Goal: Information Seeking & Learning: Learn about a topic

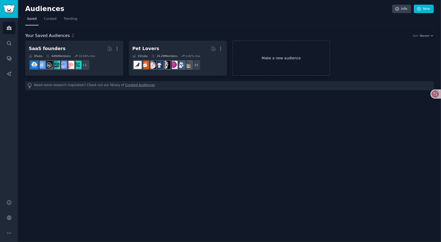
click at [262, 59] on link "Make a new audience" at bounding box center [281, 58] width 98 height 35
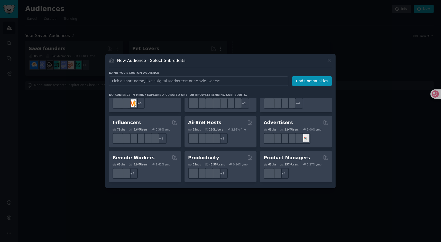
scroll to position [401, 0]
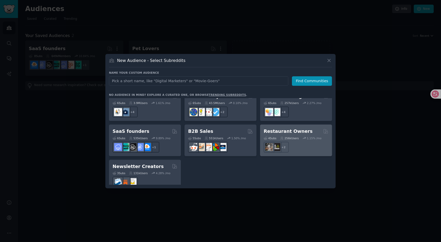
click at [287, 128] on h2 "Restaurant Owners" at bounding box center [288, 131] width 49 height 6
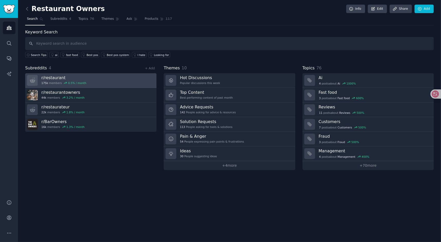
click at [92, 80] on link "r/ restaurant 175k members 0.5 % / month" at bounding box center [90, 80] width 131 height 15
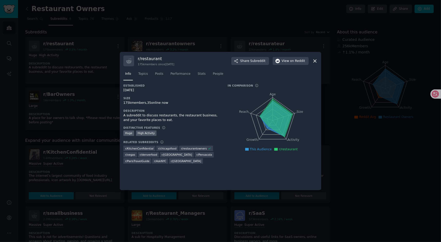
click at [316, 61] on icon at bounding box center [314, 60] width 5 height 5
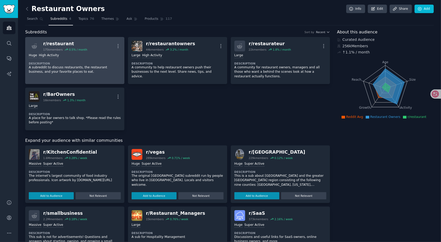
click at [100, 66] on p "A subreddit to discuss restaurants, the restaurant business, and your favorite …" at bounding box center [75, 69] width 92 height 9
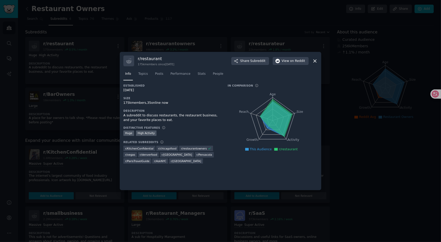
click at [182, 48] on div at bounding box center [220, 121] width 441 height 242
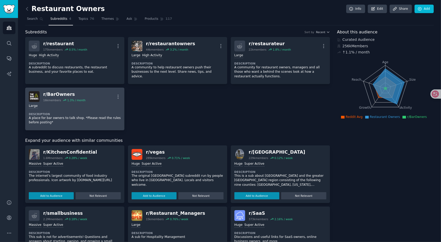
click at [69, 113] on dt "Description" at bounding box center [75, 114] width 92 height 4
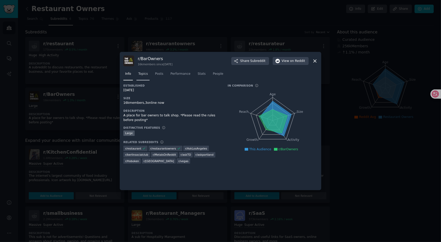
click at [147, 76] on span "Topics" at bounding box center [143, 74] width 10 height 5
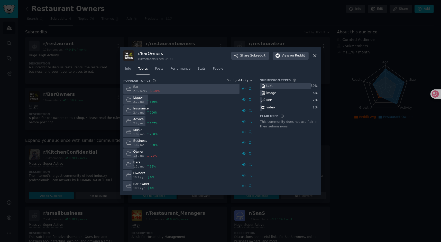
click at [242, 81] on span "Velocity" at bounding box center [243, 80] width 11 height 4
click at [178, 84] on div at bounding box center [181, 89] width 116 height 10
click at [162, 69] on span "Posts" at bounding box center [159, 69] width 8 height 5
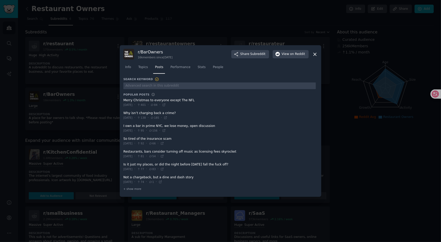
click at [184, 101] on span at bounding box center [219, 102] width 193 height 13
click at [166, 130] on icon at bounding box center [164, 131] width 4 height 4
click at [105, 31] on div at bounding box center [220, 121] width 441 height 242
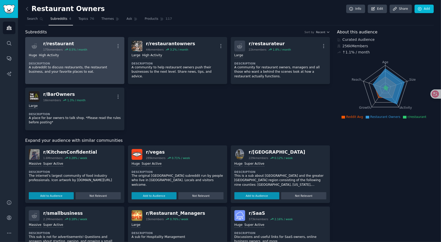
click at [71, 49] on div "0.5 % / month" at bounding box center [78, 50] width 18 height 4
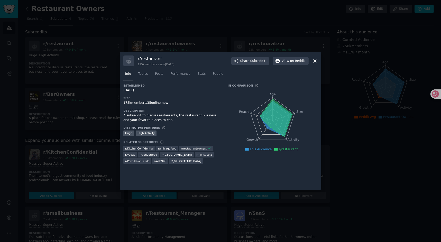
click at [168, 76] on nav "Info Topics Posts Performance Stats People" at bounding box center [220, 75] width 194 height 11
click at [162, 74] on span "Posts" at bounding box center [159, 74] width 8 height 5
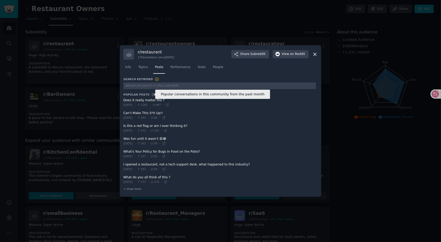
click at [152, 95] on icon at bounding box center [153, 94] width 3 height 3
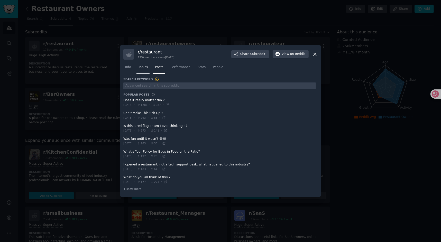
click at [146, 71] on link "Topics" at bounding box center [143, 68] width 13 height 11
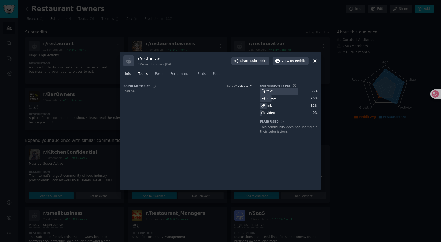
click at [130, 71] on link "Info" at bounding box center [128, 75] width 10 height 11
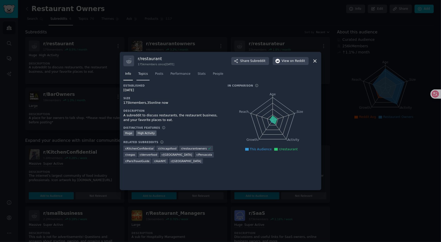
click at [146, 73] on span "Topics" at bounding box center [143, 74] width 10 height 5
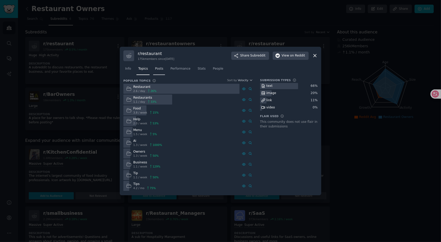
click at [156, 75] on link "Posts" at bounding box center [159, 70] width 12 height 11
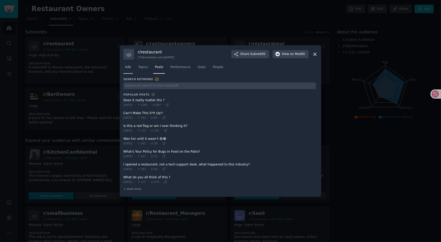
click at [131, 69] on link "Info" at bounding box center [128, 68] width 10 height 11
